Goal: Understand process/instructions

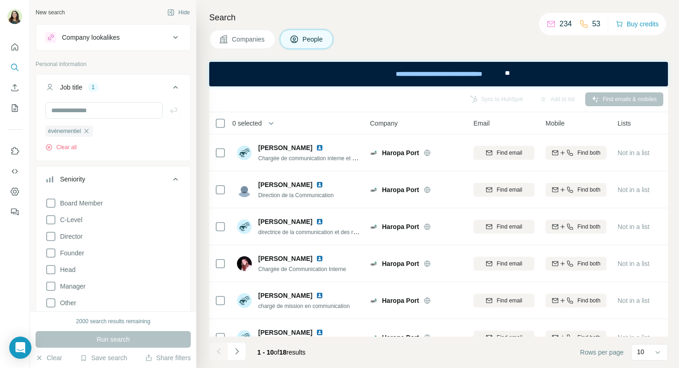
scroll to position [10, 0]
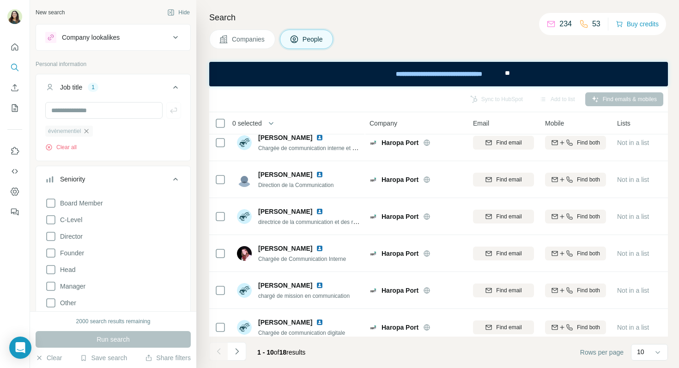
click at [89, 132] on icon "button" at bounding box center [86, 130] width 7 height 7
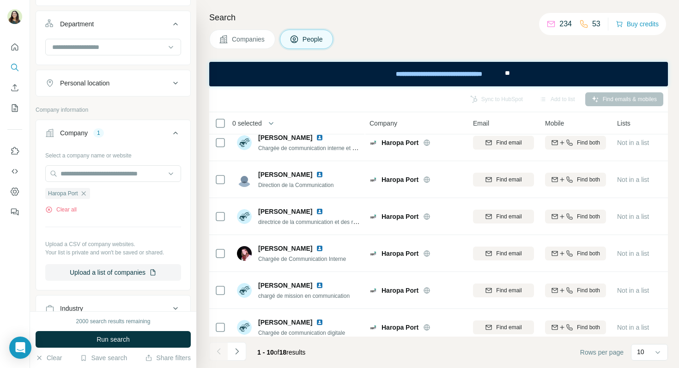
scroll to position [332, 0]
click at [84, 193] on icon "button" at bounding box center [83, 190] width 7 height 7
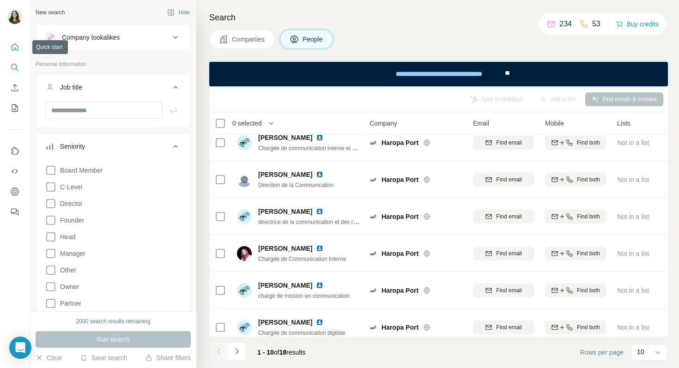
click at [14, 49] on icon "Quick start" at bounding box center [14, 46] width 9 height 9
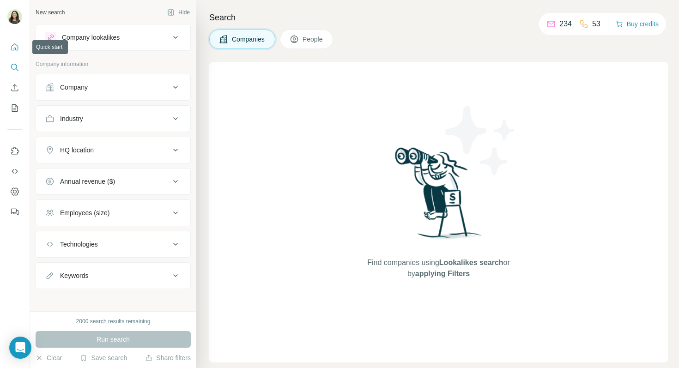
click at [21, 45] on button "Quick start" at bounding box center [14, 47] width 15 height 17
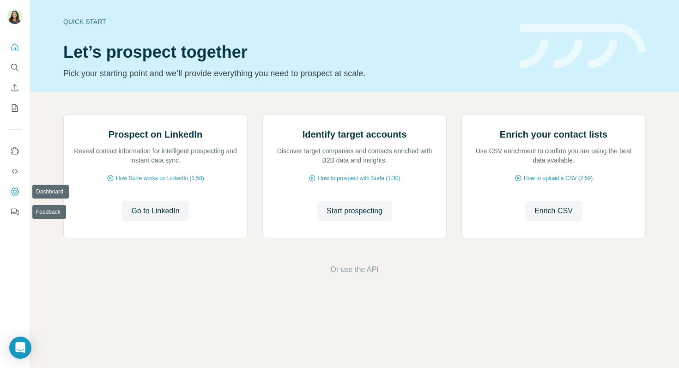
click at [13, 194] on icon "Dashboard" at bounding box center [14, 191] width 9 height 9
